Goal: Task Accomplishment & Management: Use online tool/utility

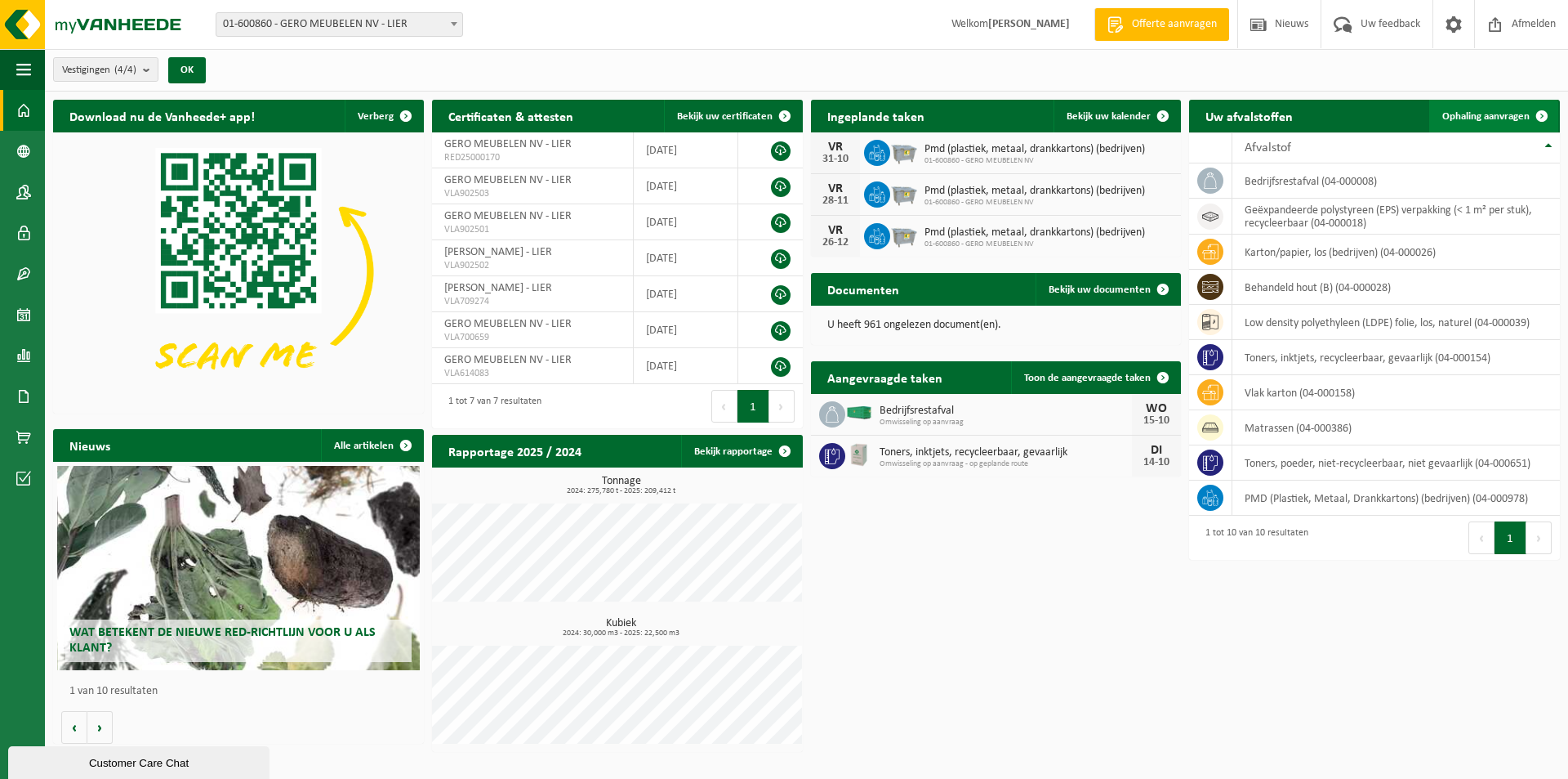
click at [1463, 111] on span "Ophaling aanvragen" at bounding box center [1486, 116] width 87 height 11
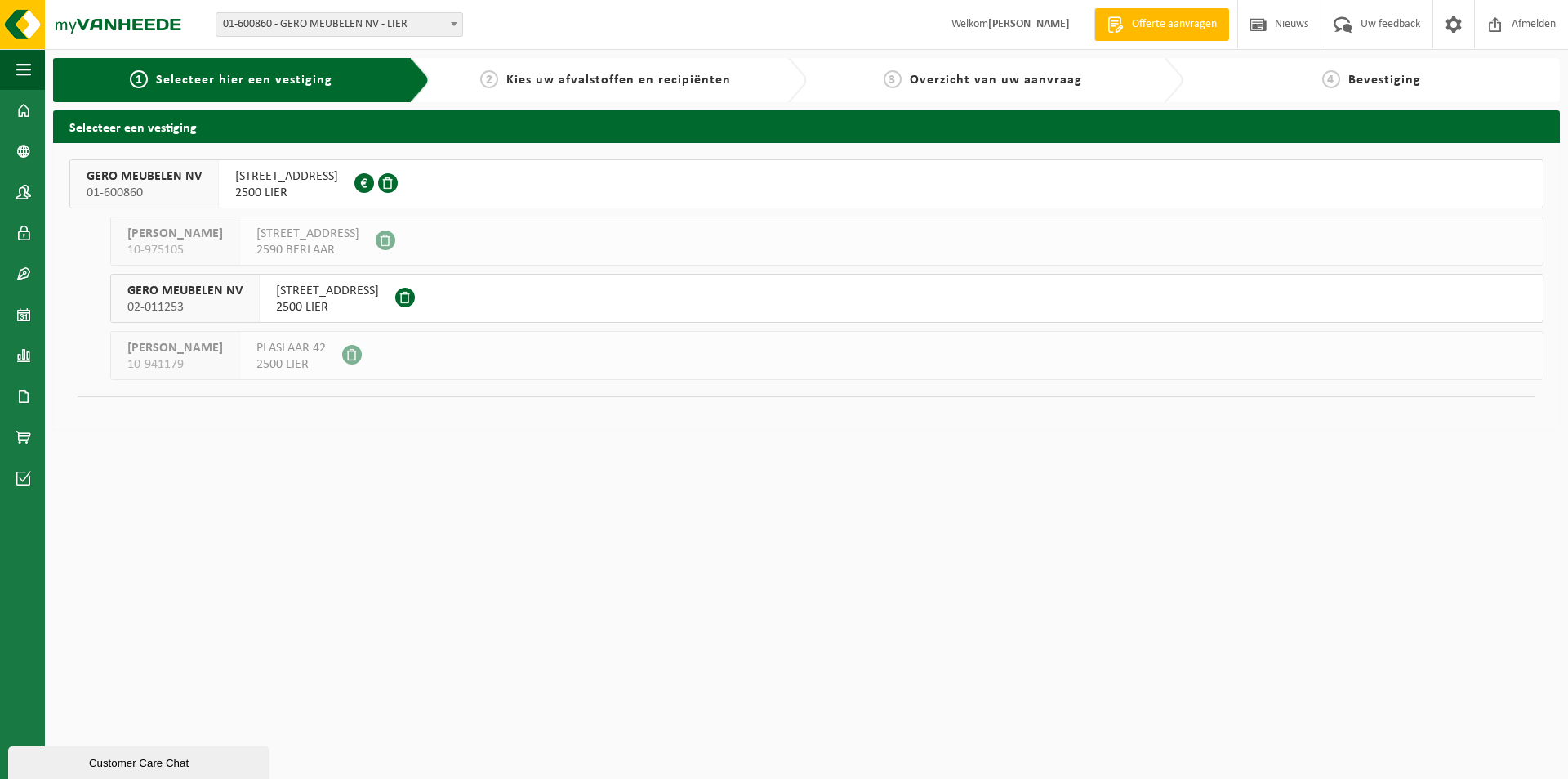
click at [317, 176] on span "AARSCHOTSESTEENWEG 151" at bounding box center [286, 177] width 103 height 16
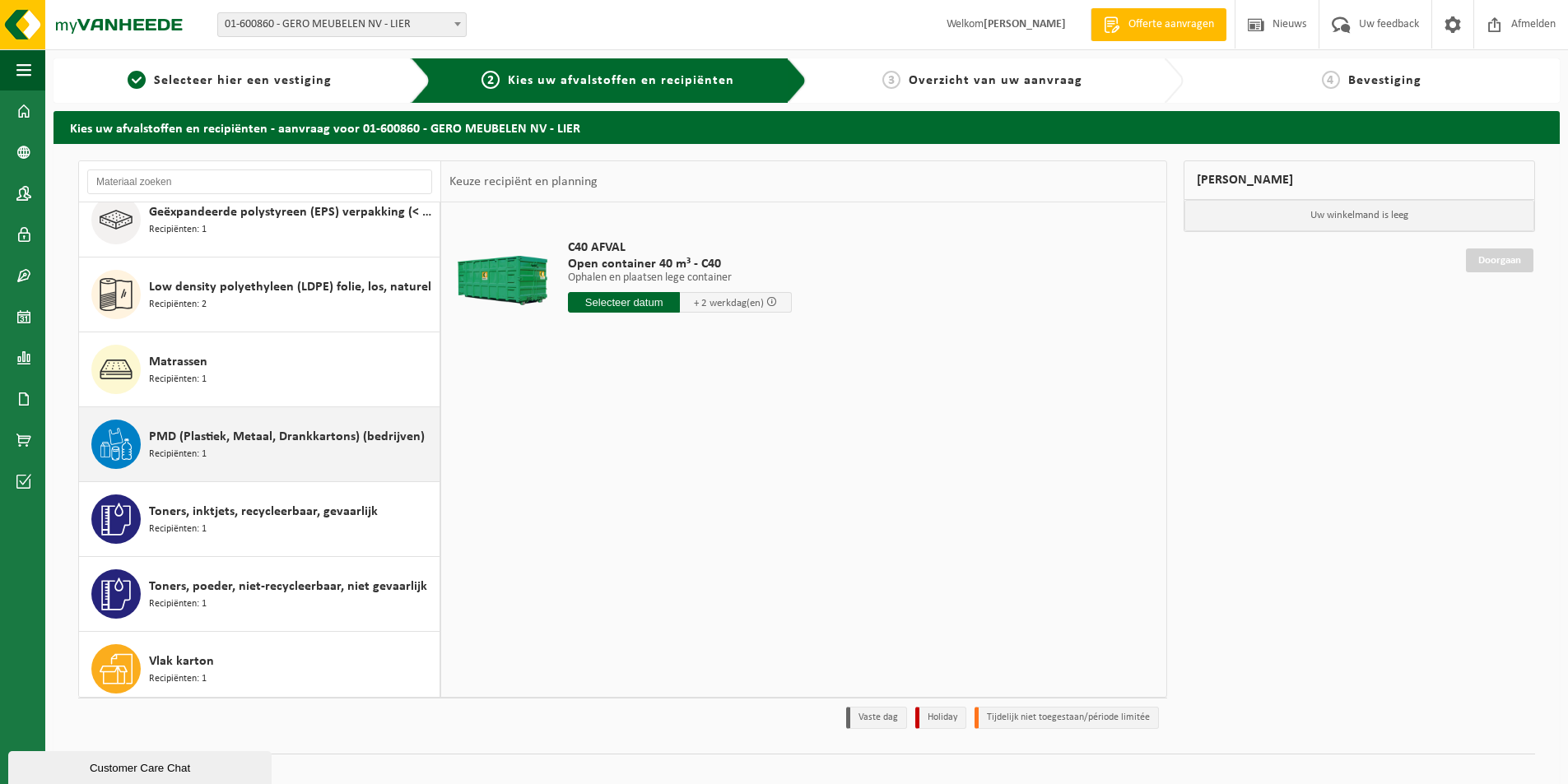
scroll to position [179, 0]
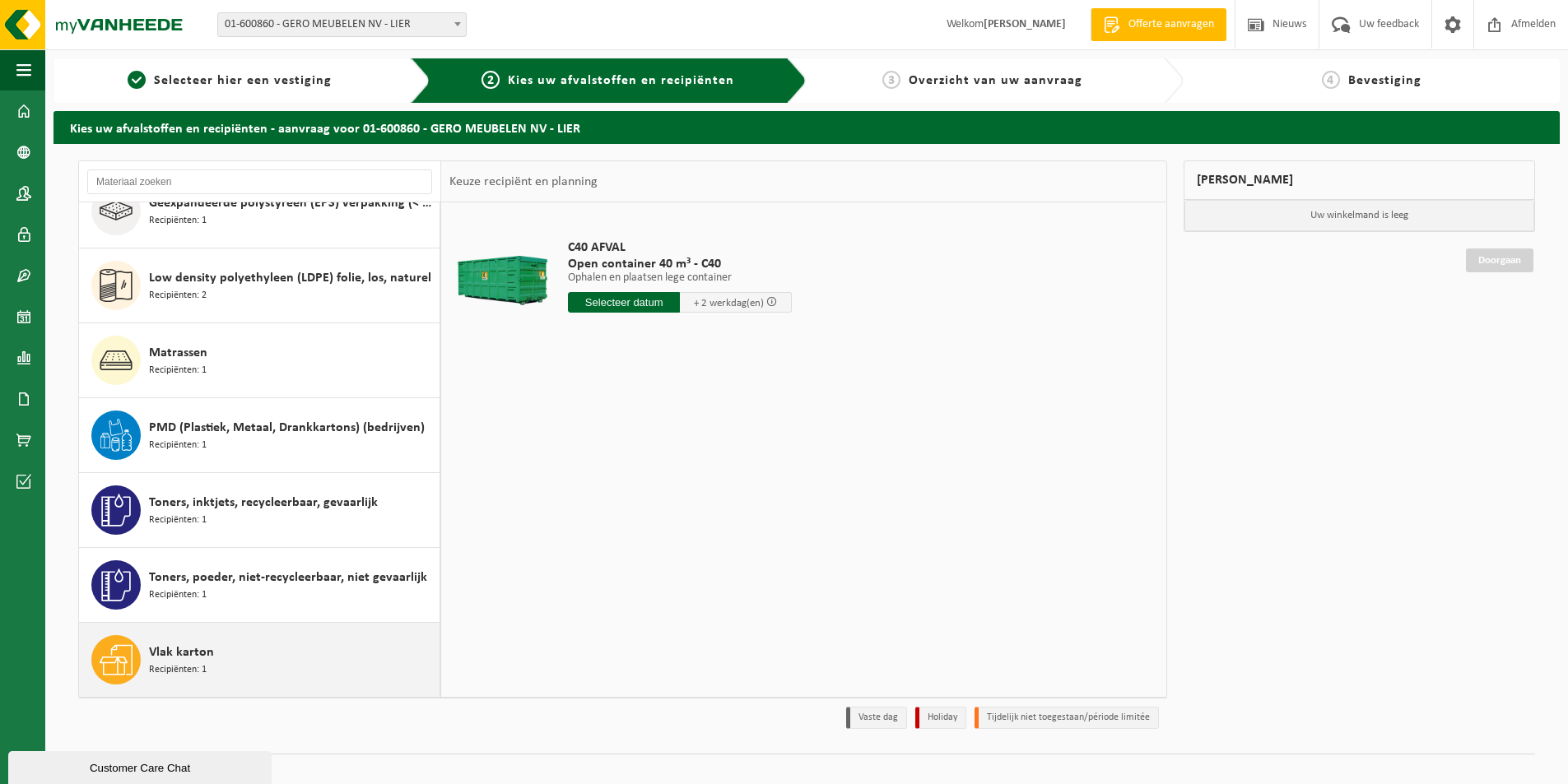
click at [224, 665] on div "Vlak karton Recipiënten: 1" at bounding box center [292, 659] width 287 height 49
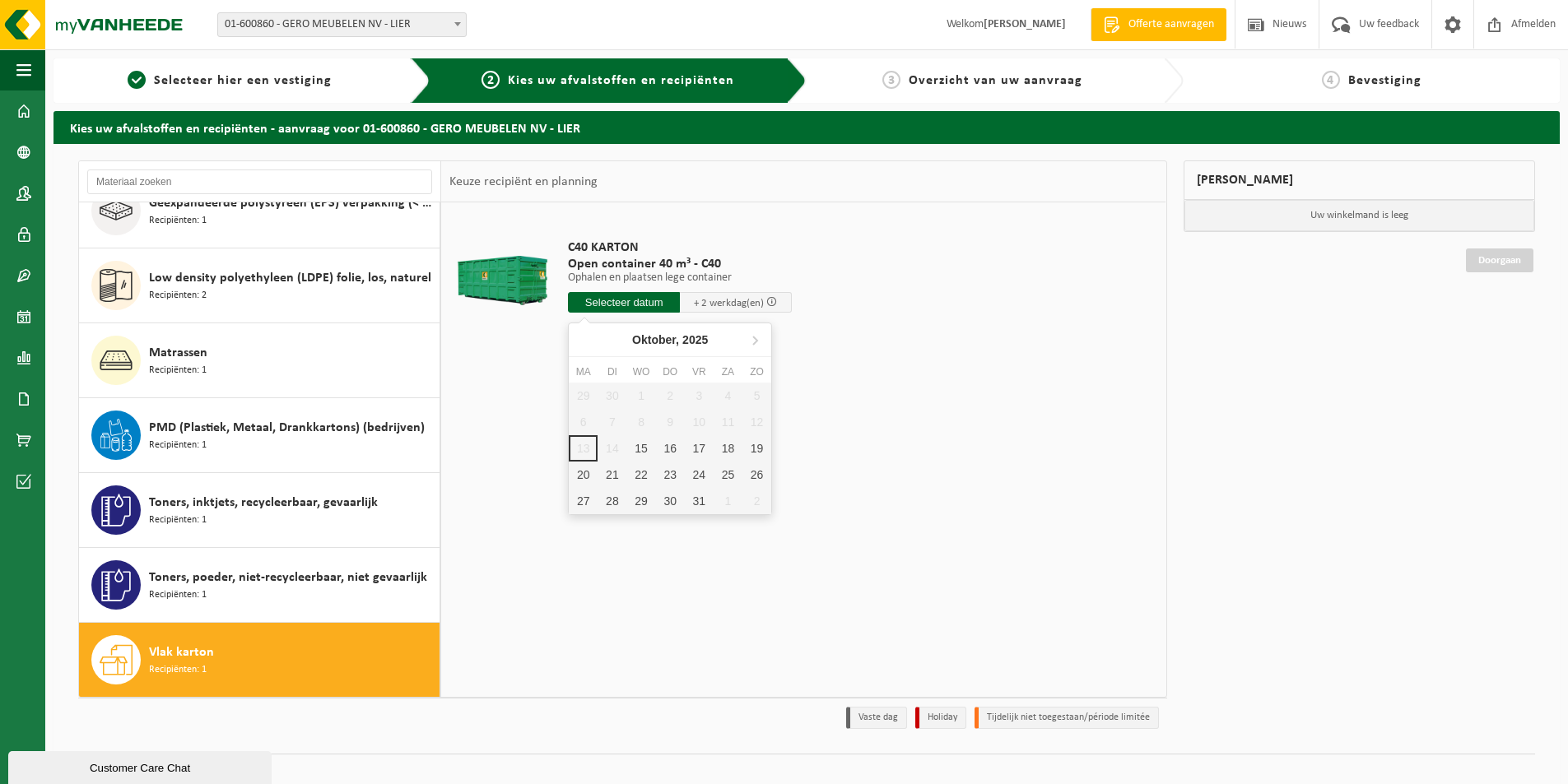
click at [636, 298] on input "text" at bounding box center [624, 302] width 112 height 20
click at [634, 448] on div "15" at bounding box center [640, 448] width 28 height 27
type input "Van 2025-10-15"
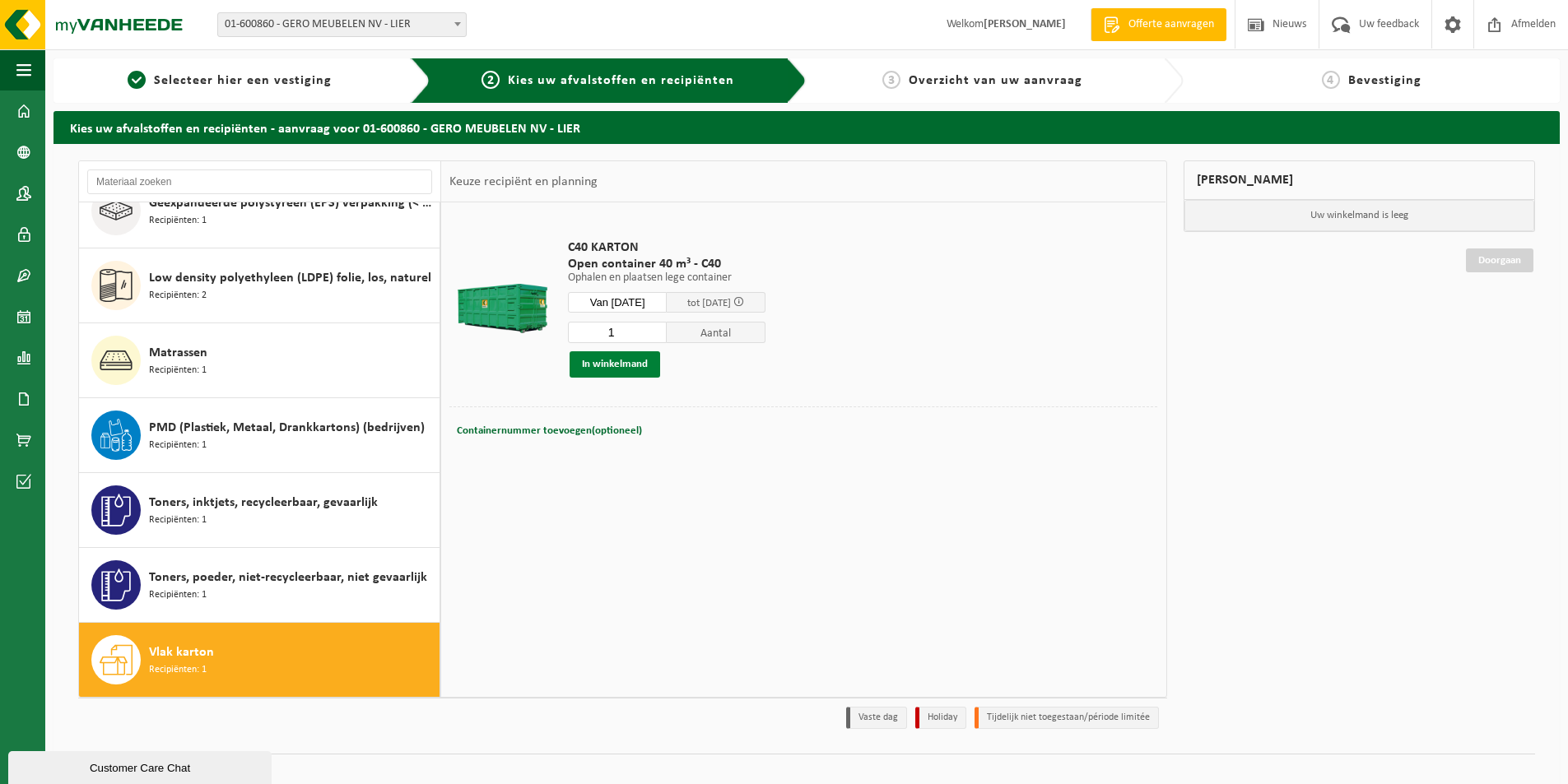
click at [621, 360] on button "In winkelmand" at bounding box center [614, 364] width 91 height 27
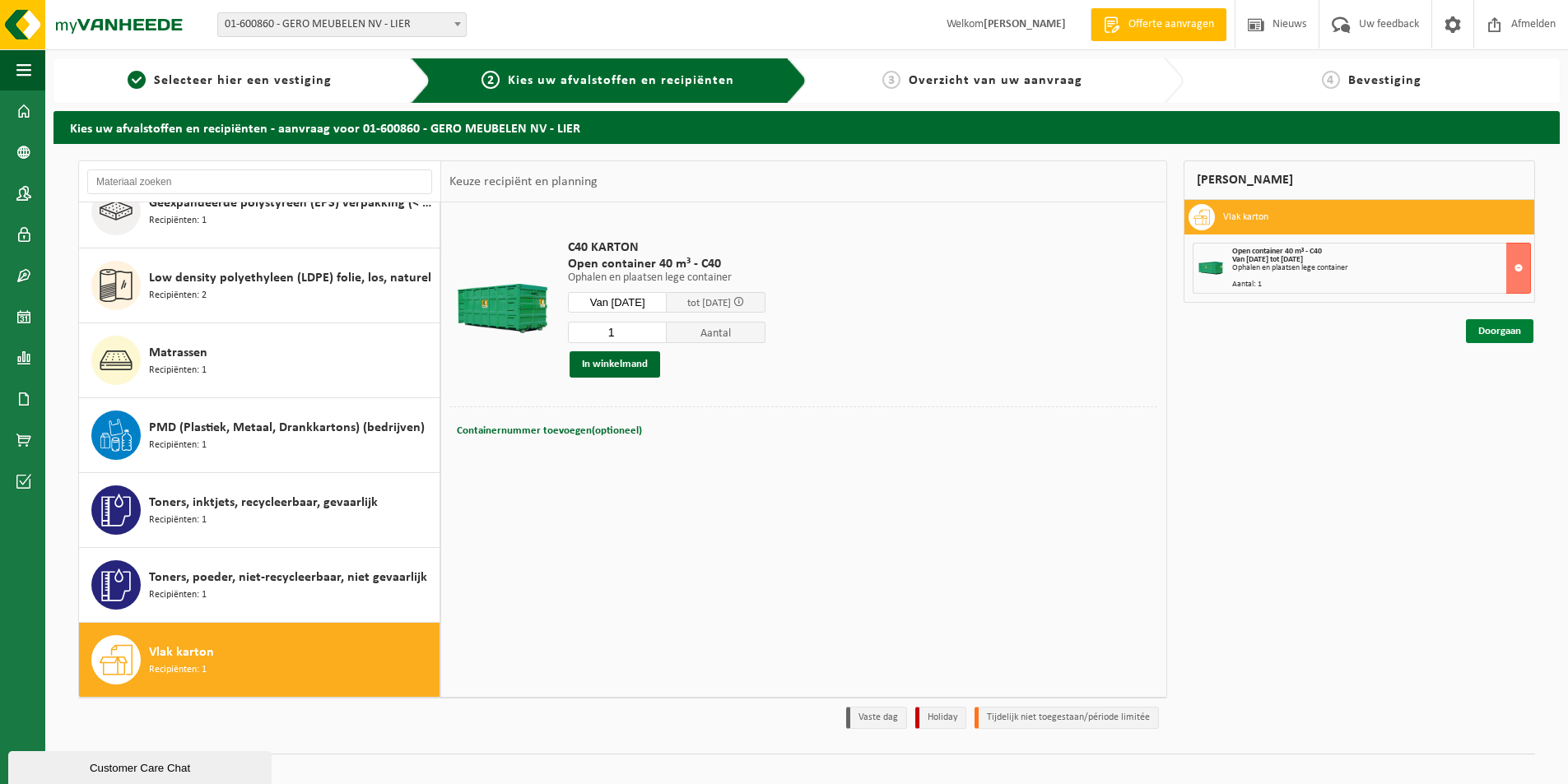
click at [1506, 331] on link "Doorgaan" at bounding box center [1499, 331] width 68 height 24
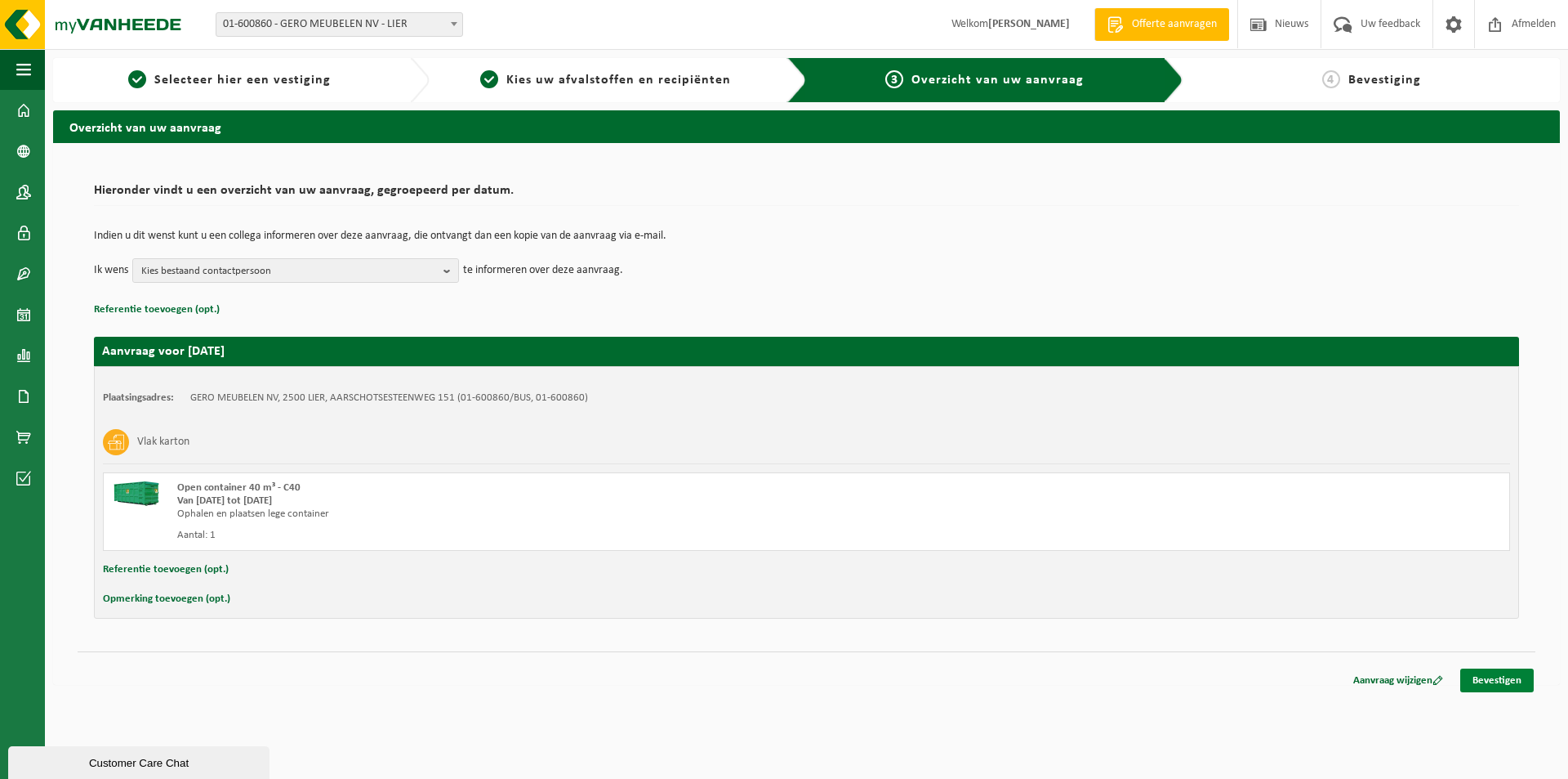
click at [1488, 677] on link "Bevestigen" at bounding box center [1497, 681] width 74 height 24
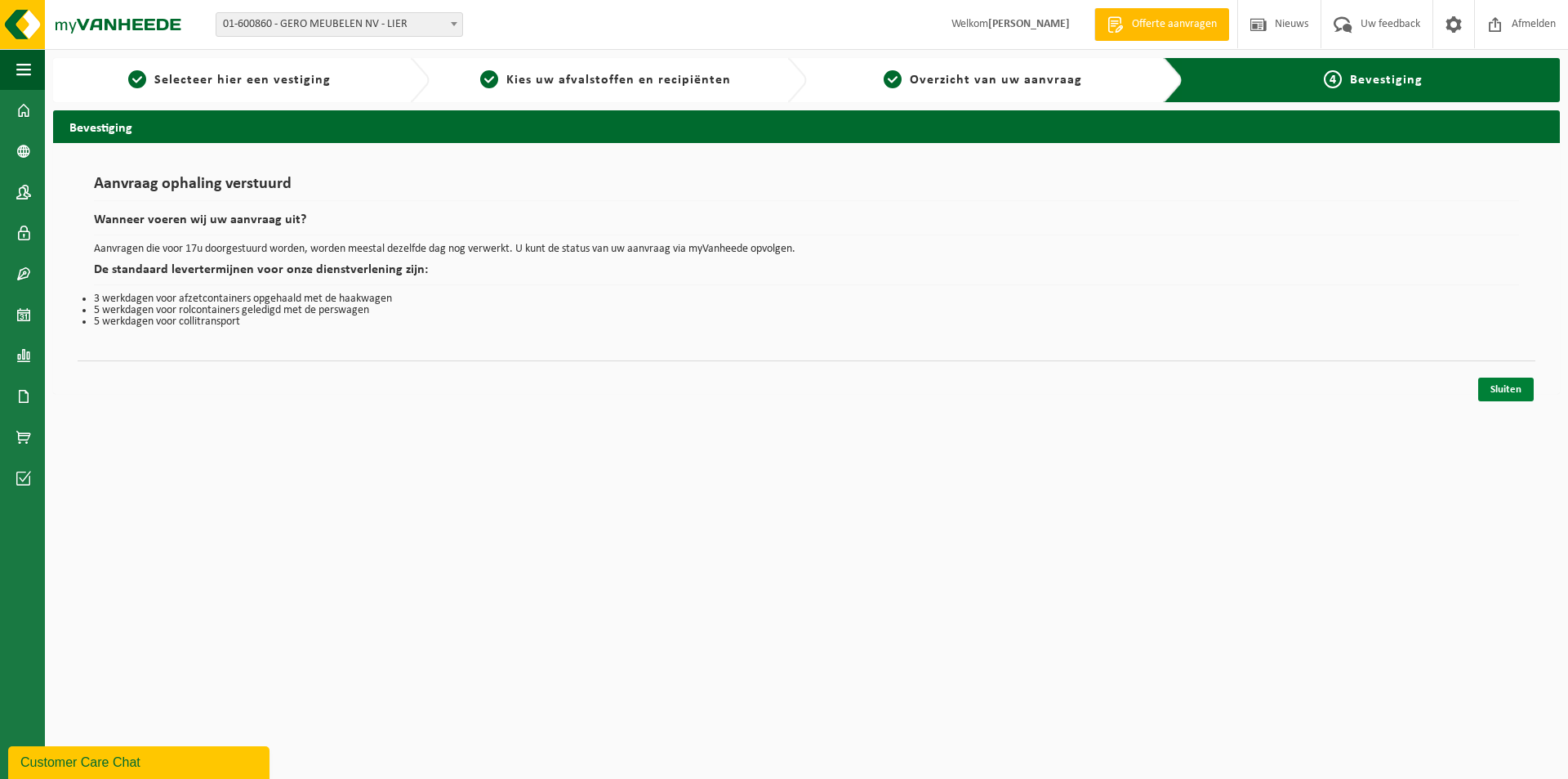
click at [1497, 384] on link "Sluiten" at bounding box center [1505, 390] width 55 height 24
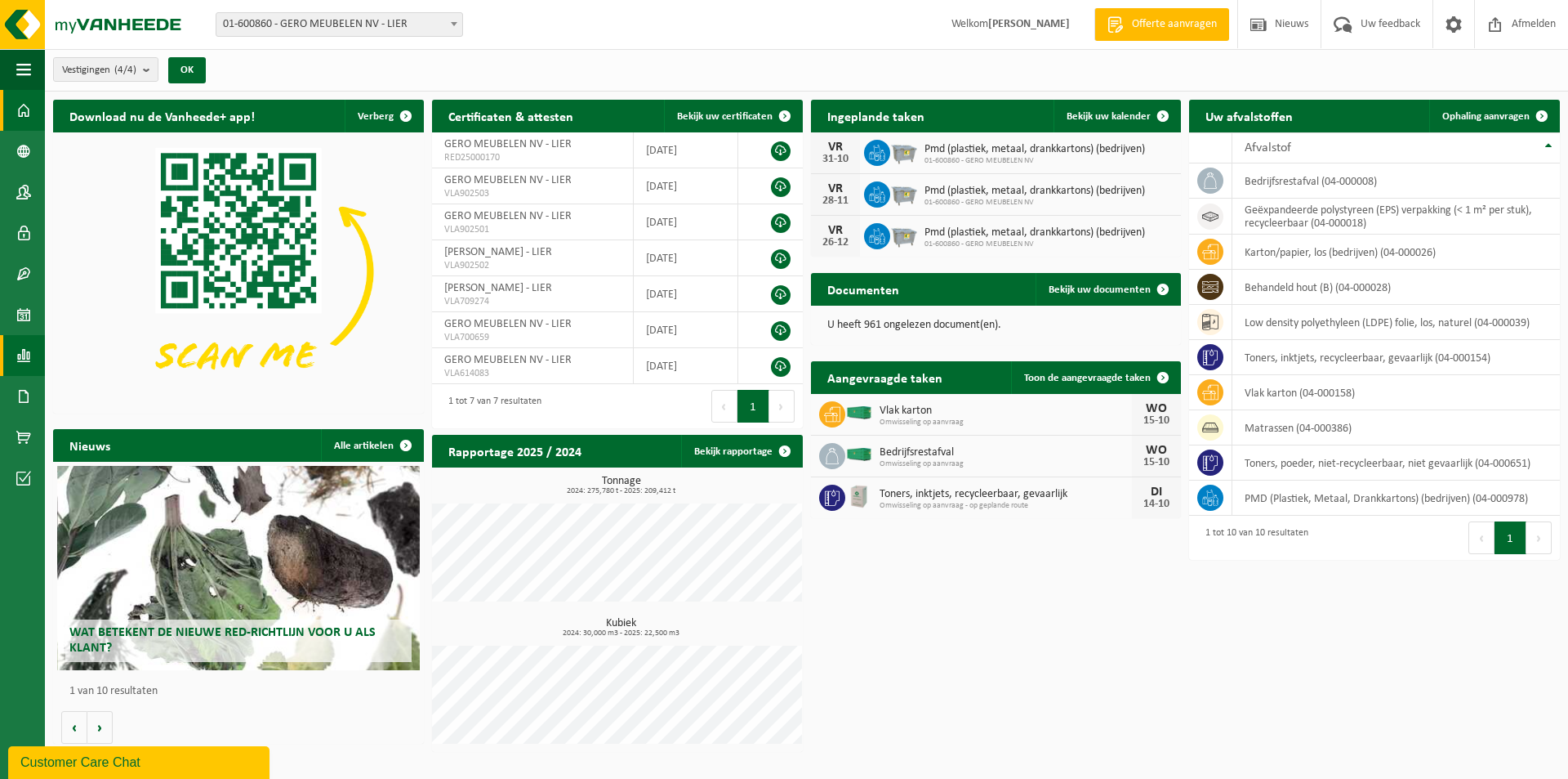
click at [27, 360] on span at bounding box center [24, 355] width 15 height 41
click at [85, 351] on link "In grafiekvorm" at bounding box center [119, 355] width 140 height 31
